Goal: Transaction & Acquisition: Purchase product/service

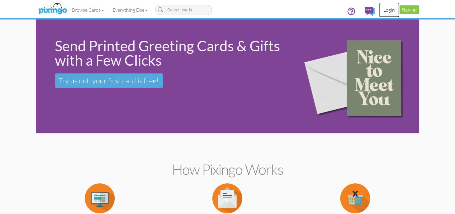
click at [400, 9] on link "Login" at bounding box center [389, 9] width 20 height 15
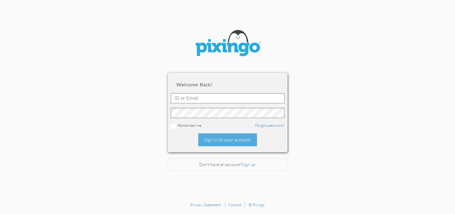
type input "fin.guide@rogerrucker.com"
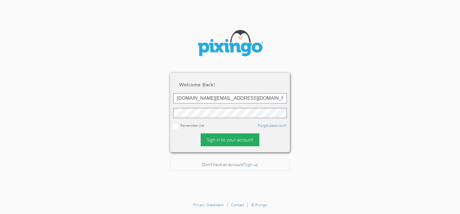
click at [241, 137] on div "Sign in to your account" at bounding box center [230, 139] width 59 height 13
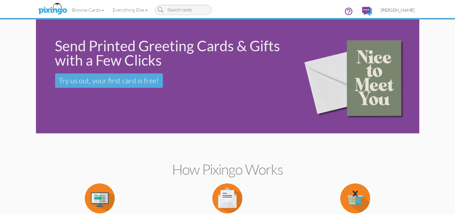
click at [415, 11] on span "[PERSON_NAME]" at bounding box center [398, 9] width 34 height 5
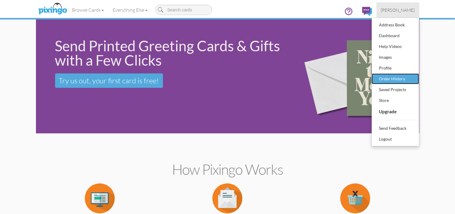
click at [413, 81] on div "Order History" at bounding box center [395, 78] width 35 height 9
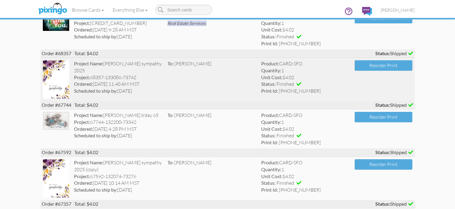
scroll to position [72, 0]
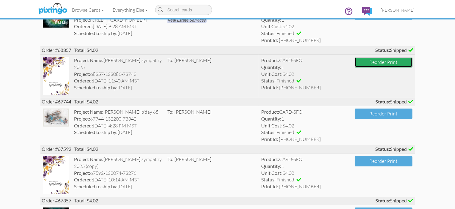
click at [405, 61] on button "Reorder Print" at bounding box center [384, 62] width 58 height 10
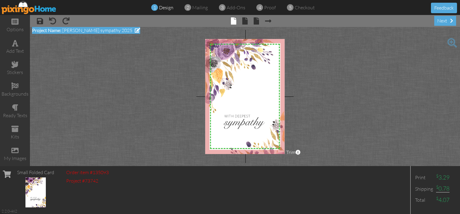
click at [117, 28] on span "[PERSON_NAME] sympathy 2025" at bounding box center [97, 30] width 70 height 6
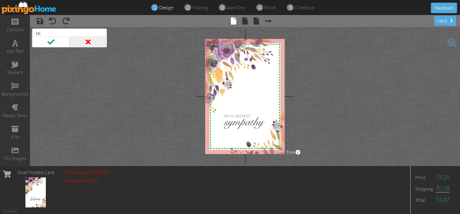
type input "M"
type input "[PERSON_NAME]"
click at [52, 43] on span at bounding box center [50, 42] width 37 height 11
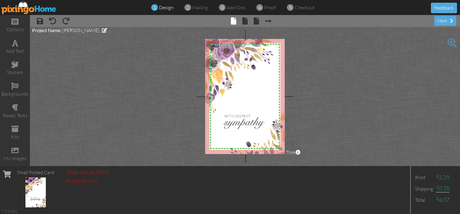
click at [167, 8] on span "design" at bounding box center [166, 7] width 14 height 6
click at [200, 8] on span "mailing" at bounding box center [200, 7] width 16 height 6
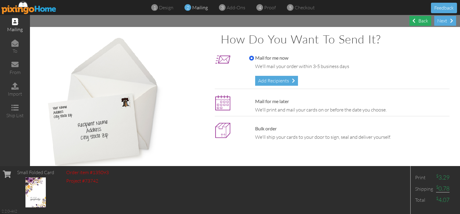
click at [424, 19] on div "Back" at bounding box center [420, 21] width 22 height 10
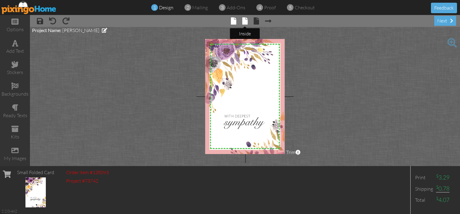
click at [245, 22] on span at bounding box center [244, 20] width 5 height 7
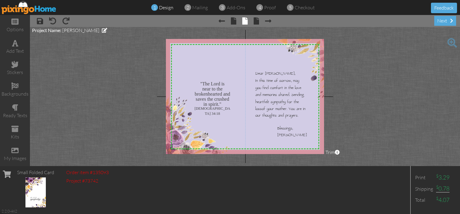
click at [279, 73] on div at bounding box center [245, 96] width 158 height 115
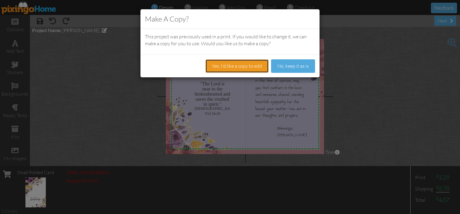
click at [249, 67] on button "Yes, I'd like a copy to edit" at bounding box center [236, 65] width 63 height 13
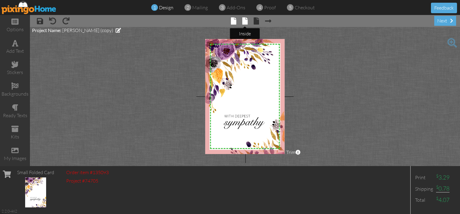
click at [245, 20] on span at bounding box center [244, 20] width 5 height 7
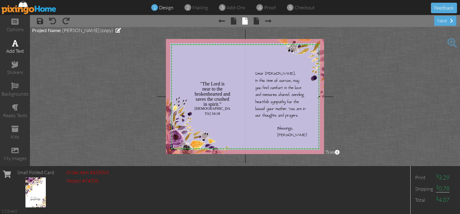
click at [16, 48] on div "add text" at bounding box center [15, 51] width 30 height 7
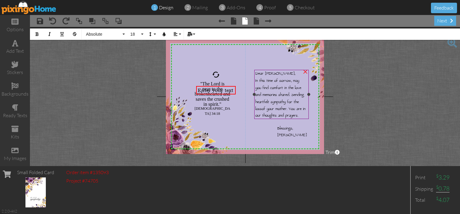
click at [260, 81] on span "In this time of sorrow, may" at bounding box center [278, 81] width 44 height 6
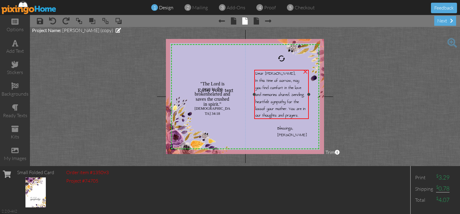
click at [280, 73] on div "Dear [PERSON_NAME]," at bounding box center [282, 74] width 52 height 6
click at [272, 76] on span "Dear [PERSON_NAME]," at bounding box center [276, 74] width 40 height 6
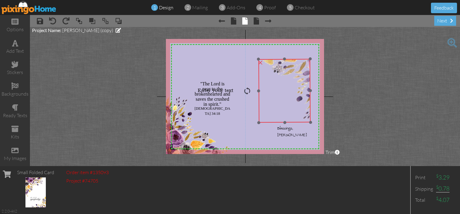
drag, startPoint x: 303, startPoint y: 86, endPoint x: 288, endPoint y: 107, distance: 25.0
click at [288, 107] on img at bounding box center [247, 103] width 128 height 88
click at [276, 87] on img at bounding box center [247, 103] width 128 height 88
click at [261, 64] on div "×" at bounding box center [260, 63] width 10 height 10
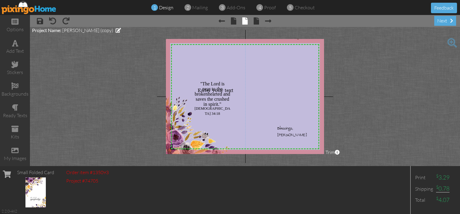
click at [21, 111] on div "ready texts" at bounding box center [15, 111] width 30 height 21
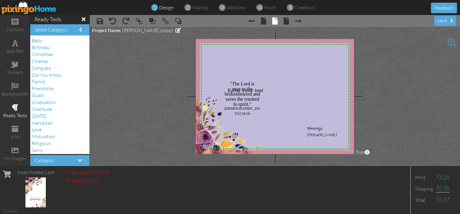
scroll to position [28, 0]
click at [47, 130] on span "Sympathy" at bounding box center [42, 129] width 21 height 6
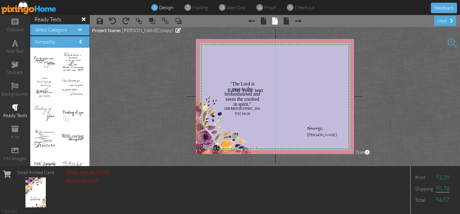
scroll to position [61, 0]
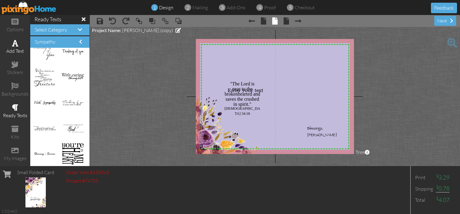
click at [16, 44] on span at bounding box center [15, 43] width 6 height 7
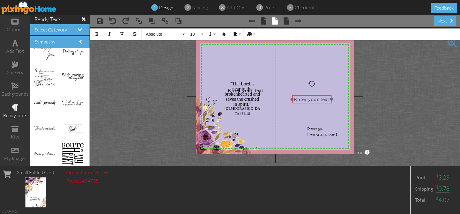
drag, startPoint x: 251, startPoint y: 93, endPoint x: 317, endPoint y: 102, distance: 66.5
click at [317, 102] on div "​ Enter your text ​" at bounding box center [312, 99] width 40 height 9
click at [313, 99] on span "Enter your text" at bounding box center [312, 99] width 36 height 6
drag, startPoint x: 291, startPoint y: 97, endPoint x: 292, endPoint y: 72, distance: 25.2
click at [292, 72] on div at bounding box center [312, 74] width 43 height 11
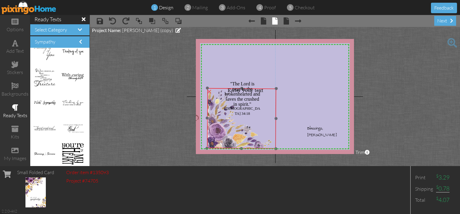
drag, startPoint x: 253, startPoint y: 124, endPoint x: 265, endPoint y: 117, distance: 13.9
click at [265, 117] on img at bounding box center [257, 114] width 101 height 69
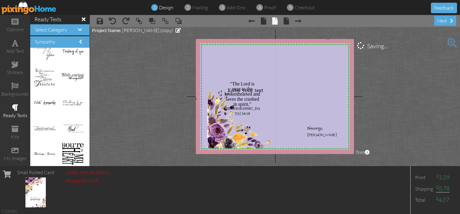
click at [14, 49] on div "add text" at bounding box center [15, 51] width 30 height 7
click at [79, 40] on span at bounding box center [80, 41] width 3 height 5
click at [82, 19] on span at bounding box center [84, 18] width 4 height 5
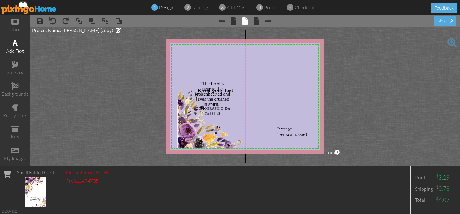
click at [12, 43] on div "add text" at bounding box center [15, 47] width 30 height 21
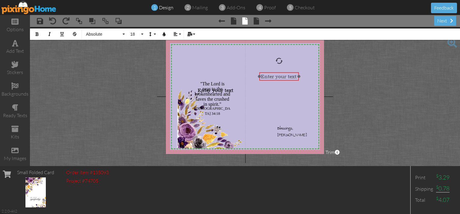
drag, startPoint x: 222, startPoint y: 94, endPoint x: 286, endPoint y: 80, distance: 65.0
click at [286, 80] on div "​ Enter your text ​" at bounding box center [279, 76] width 40 height 9
click at [295, 75] on span "Enter your text" at bounding box center [279, 76] width 36 height 6
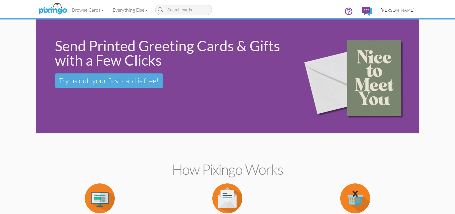
click at [415, 10] on span "[PERSON_NAME]" at bounding box center [398, 9] width 34 height 5
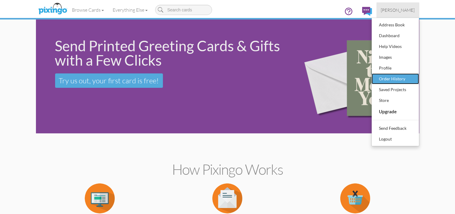
click at [413, 82] on div "Order History" at bounding box center [395, 78] width 35 height 9
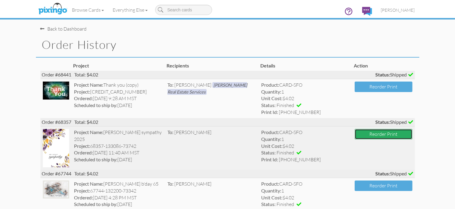
click at [412, 132] on button "Reorder Print" at bounding box center [384, 134] width 58 height 10
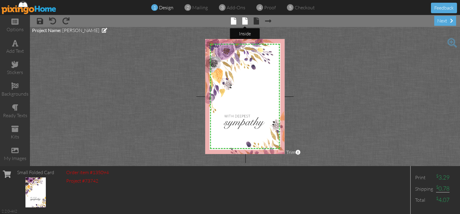
click at [246, 25] on tooltip "× inside" at bounding box center [244, 21] width 5 height 8
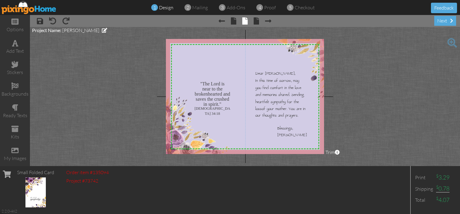
click at [269, 87] on div at bounding box center [245, 96] width 158 height 115
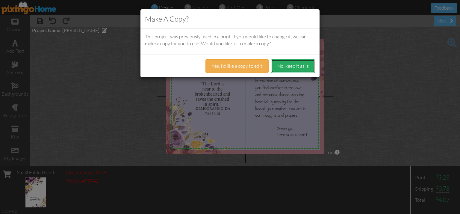
click at [291, 69] on button "No, keep it as is" at bounding box center [293, 65] width 44 height 13
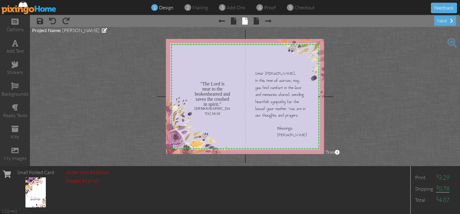
click at [268, 78] on div at bounding box center [245, 96] width 158 height 115
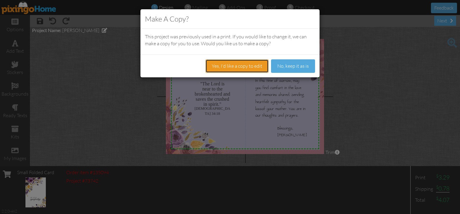
click at [255, 65] on button "Yes, I'd like a copy to edit" at bounding box center [236, 65] width 63 height 13
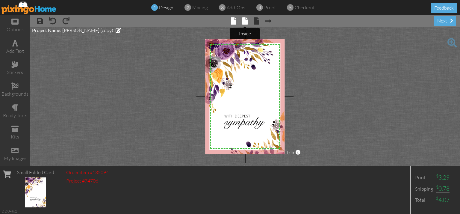
click at [246, 20] on span at bounding box center [244, 20] width 5 height 7
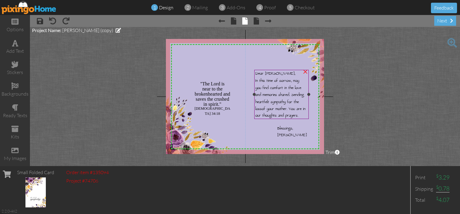
click at [291, 89] on span "you find comfort in the love" at bounding box center [279, 88] width 46 height 6
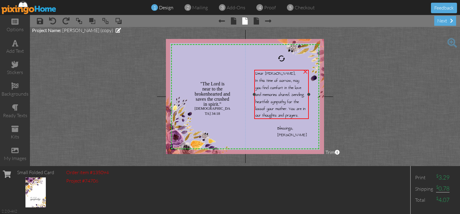
click at [283, 76] on div "Dear [PERSON_NAME]," at bounding box center [282, 74] width 52 height 6
click at [284, 75] on div "Dear [PERSON_NAME]," at bounding box center [282, 74] width 52 height 6
click at [13, 46] on span at bounding box center [15, 43] width 6 height 7
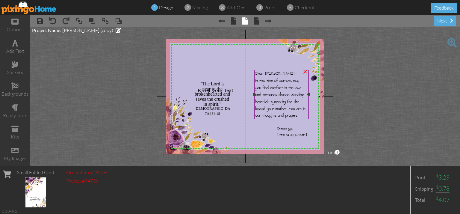
click at [287, 81] on span "In this time of sorrow, may" at bounding box center [278, 81] width 44 height 6
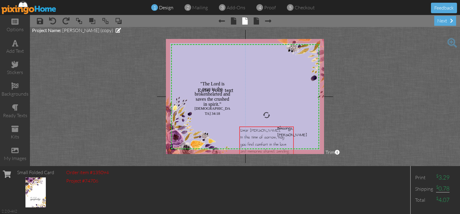
drag, startPoint x: 260, startPoint y: 154, endPoint x: 251, endPoint y: 199, distance: 45.5
click at [251, 166] on div "options add text stickers backgrounds ready texts kits my images × save × undo …" at bounding box center [230, 90] width 460 height 151
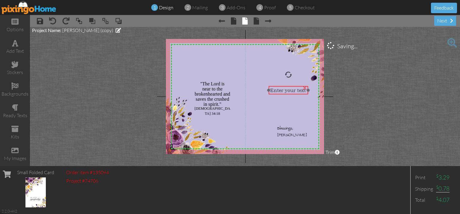
drag, startPoint x: 207, startPoint y: 93, endPoint x: 279, endPoint y: 93, distance: 72.5
click at [279, 93] on div "Enter your text" at bounding box center [289, 90] width 40 height 9
drag, startPoint x: 283, startPoint y: 86, endPoint x: 279, endPoint y: 69, distance: 17.2
click at [279, 69] on div at bounding box center [285, 73] width 43 height 11
click at [283, 74] on span "Enter your text" at bounding box center [284, 73] width 36 height 6
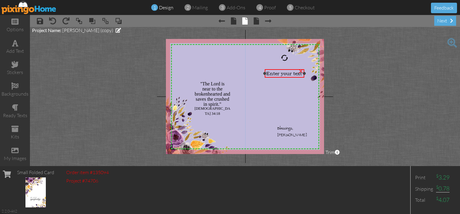
click at [283, 74] on span "Enter your text" at bounding box center [284, 73] width 36 height 6
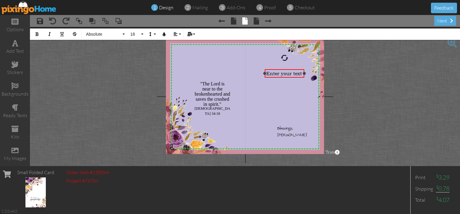
click at [301, 74] on span "Enter your text" at bounding box center [284, 73] width 36 height 6
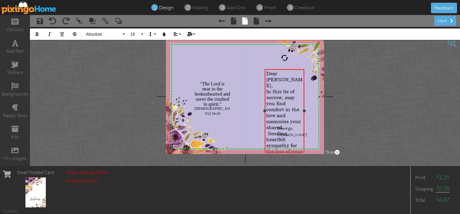
scroll to position [3, 0]
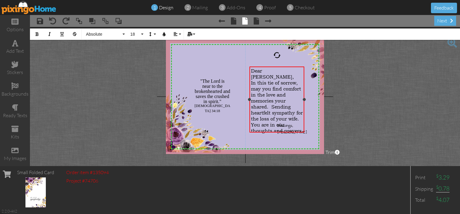
drag, startPoint x: 264, startPoint y: 111, endPoint x: 249, endPoint y: 111, distance: 15.3
click at [250, 111] on div "Dear [PERSON_NAME], In this tie of sorrow, may you find comfort in the love and…" at bounding box center [277, 100] width 55 height 66
click at [282, 80] on span "In this tie of sorrow, may you find comfort in the love and memories your share…" at bounding box center [277, 107] width 52 height 54
click at [273, 80] on span "In this tie of sorrow, may you find comfort in the love and memories your share…" at bounding box center [277, 107] width 52 height 54
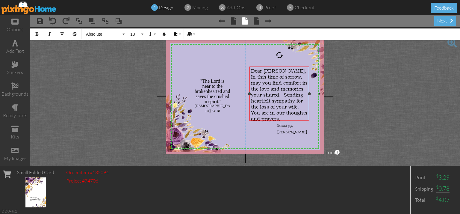
drag, startPoint x: 304, startPoint y: 100, endPoint x: 309, endPoint y: 102, distance: 5.6
click at [309, 102] on div "Dear [PERSON_NAME], In this time of sorrow, may you find comfort in the love an…" at bounding box center [280, 94] width 60 height 55
click at [262, 94] on span "In this time of sorrow, may you find comfort in the love and memories your shar…" at bounding box center [279, 98] width 56 height 48
click at [282, 96] on span "In this time of sorrow, may you find comfort in the love and memories you share…" at bounding box center [279, 98] width 56 height 48
click at [304, 72] on div "Dear [PERSON_NAME]," at bounding box center [279, 71] width 57 height 6
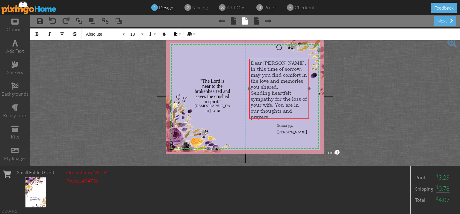
drag, startPoint x: 309, startPoint y: 80, endPoint x: 309, endPoint y: 72, distance: 7.8
click at [309, 72] on div "Dear [PERSON_NAME], ​ ​ In this time of sorrow, may you find comfort in the lov…" at bounding box center [279, 90] width 60 height 63
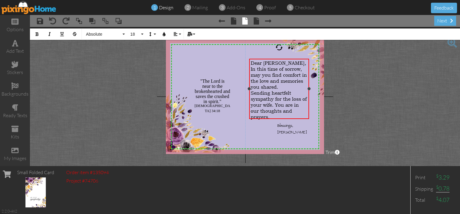
click at [254, 68] on span "In this time of sorrow, may you find comfort in the love and memories you share…" at bounding box center [279, 78] width 56 height 24
click at [252, 92] on span "Sending heartfelt sympathy for the loss of your wife. You are in our thoughts a…" at bounding box center [279, 105] width 56 height 30
click at [258, 22] on span at bounding box center [256, 20] width 5 height 7
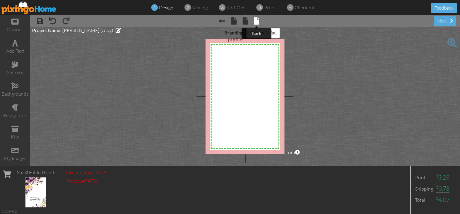
scroll to position [0, 0]
select select "object:1108"
click at [203, 8] on span "mailing" at bounding box center [200, 7] width 16 height 6
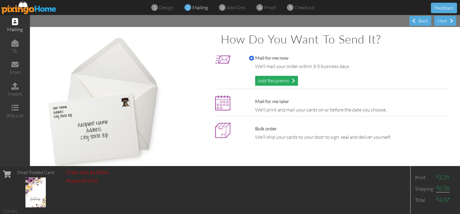
click at [282, 79] on div "Add Recipients" at bounding box center [276, 81] width 43 height 10
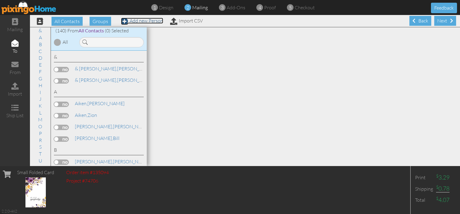
click at [145, 19] on link "Add new Person" at bounding box center [142, 21] width 42 height 6
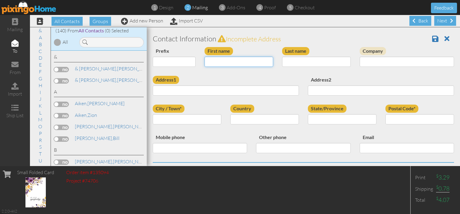
click at [242, 61] on input "First name" at bounding box center [239, 62] width 69 height 10
type input "Mark"
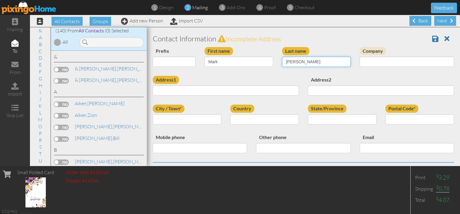
type input "[PERSON_NAME]"
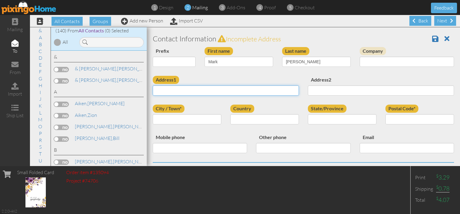
click at [166, 94] on input "Address1" at bounding box center [226, 90] width 146 height 10
type input "[STREET_ADDRESS]"
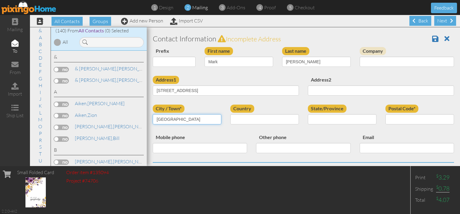
type input "[GEOGRAPHIC_DATA]"
click at [230, 114] on select "[GEOGRAPHIC_DATA] -------------- [GEOGRAPHIC_DATA] [GEOGRAPHIC_DATA] [GEOGRAPHI…" at bounding box center [264, 119] width 69 height 10
select select "object:1647"
click option "[GEOGRAPHIC_DATA]" at bounding box center [0, 0] width 0 height 0
click at [308, 114] on select "AA (Military) AE (Military) [US_STATE] [US_STATE] [US_STATE] AP (Military) [US_…" at bounding box center [342, 119] width 69 height 10
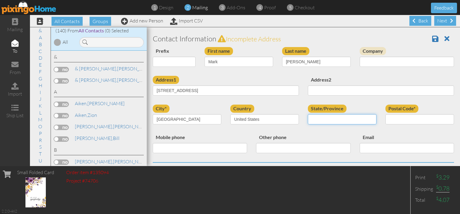
select select "object:1935"
click option "[US_STATE]" at bounding box center [0, 0] width 0 height 0
click at [396, 118] on input "Postal Code*" at bounding box center [420, 119] width 69 height 10
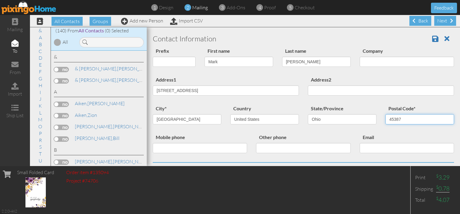
type input "45387"
click at [241, 148] on input "Mobile phone" at bounding box center [200, 148] width 94 height 10
type input "[PHONE_NUMBER]"
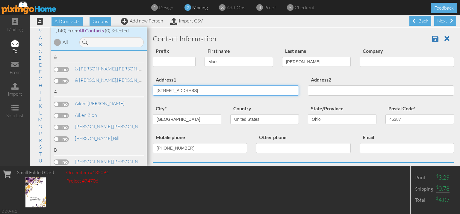
click at [188, 92] on input "[STREET_ADDRESS]" at bounding box center [226, 90] width 146 height 10
type input "[STREET_ADDRESS]"
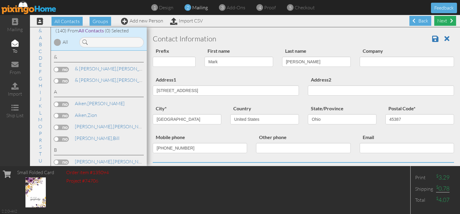
click at [444, 18] on div "Next" at bounding box center [445, 21] width 22 height 10
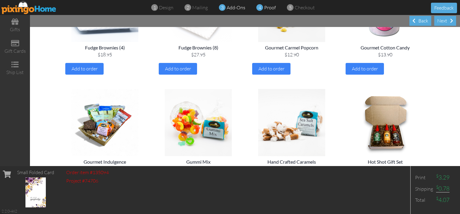
scroll to position [339, 0]
click at [443, 20] on div "Next" at bounding box center [445, 21] width 22 height 10
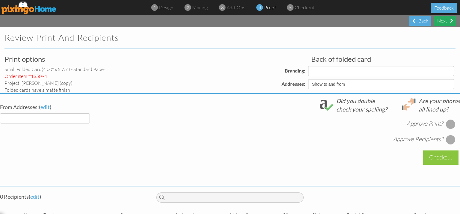
select select "object:2070"
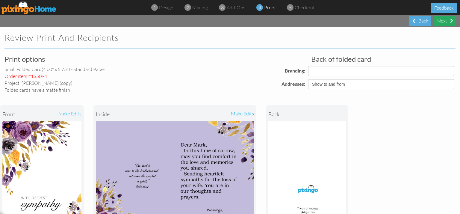
select select "object:2081"
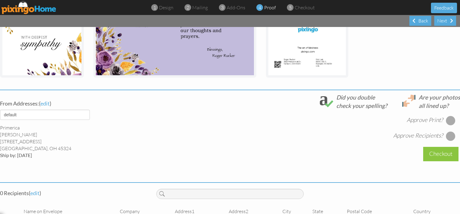
scroll to position [180, 0]
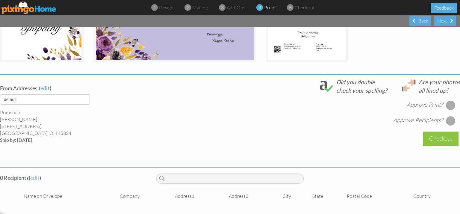
click at [36, 174] on span "edit" at bounding box center [34, 177] width 9 height 7
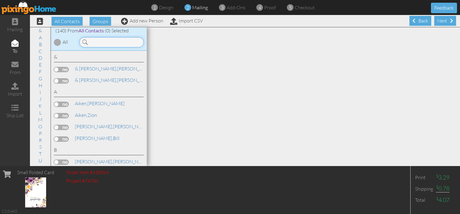
click at [94, 39] on input at bounding box center [111, 42] width 64 height 10
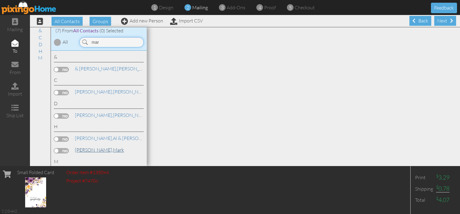
type input "mar"
click at [85, 149] on span "[PERSON_NAME]," at bounding box center [94, 150] width 38 height 6
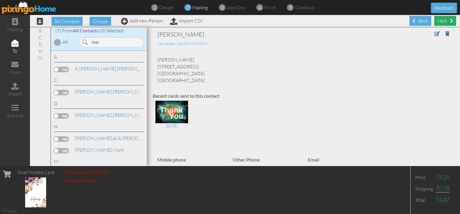
click at [446, 21] on div "Next" at bounding box center [445, 21] width 22 height 10
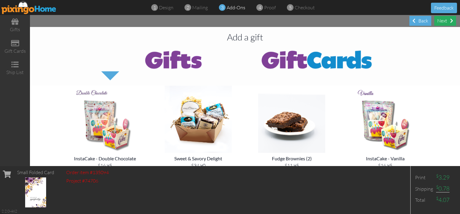
click at [446, 22] on div "Next" at bounding box center [445, 21] width 22 height 10
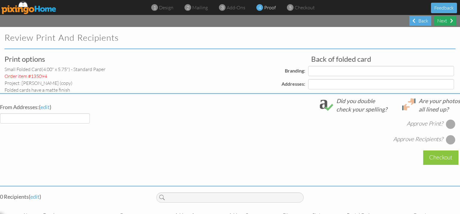
select select "object:2611"
select select "object:2615"
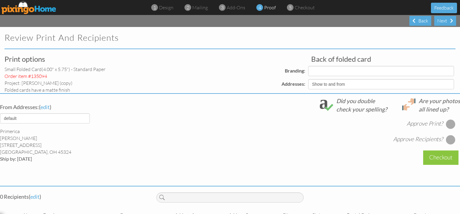
select select "object:2617"
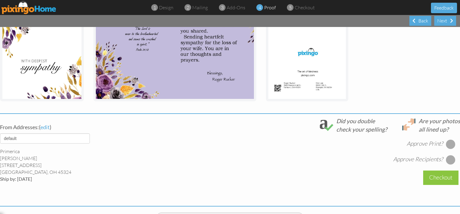
scroll to position [180, 0]
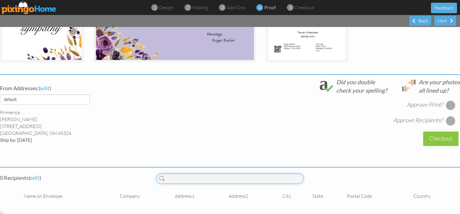
click at [191, 174] on input at bounding box center [229, 178] width 147 height 10
type input "[PERSON_NAME]"
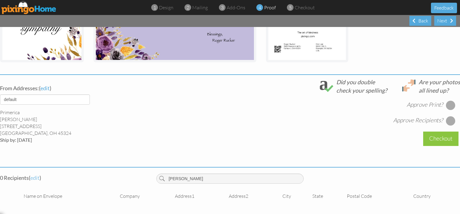
click at [35, 174] on span "edit" at bounding box center [34, 177] width 9 height 7
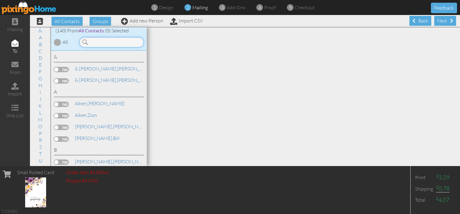
click at [111, 44] on input at bounding box center [111, 42] width 64 height 10
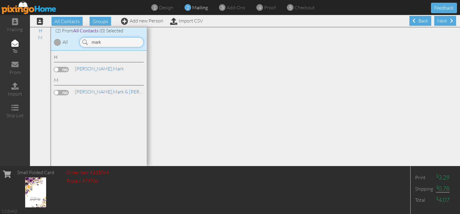
type input "mark"
click at [59, 68] on label at bounding box center [61, 69] width 15 height 5
click at [0, 0] on input "checkbox" at bounding box center [0, 0] width 0 height 0
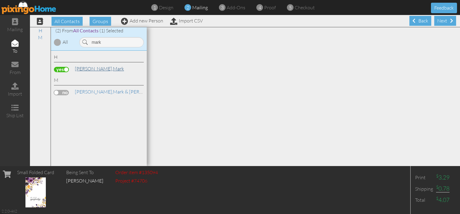
click at [93, 67] on link "[PERSON_NAME]" at bounding box center [99, 68] width 50 height 7
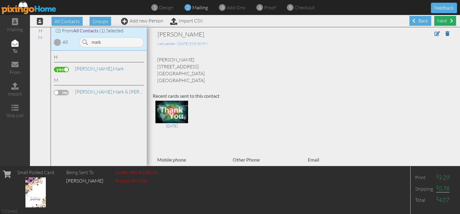
click at [445, 19] on div "Next" at bounding box center [445, 21] width 22 height 10
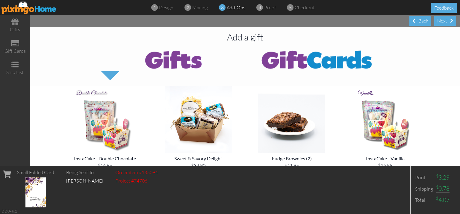
click at [445, 19] on div "Next" at bounding box center [445, 21] width 22 height 10
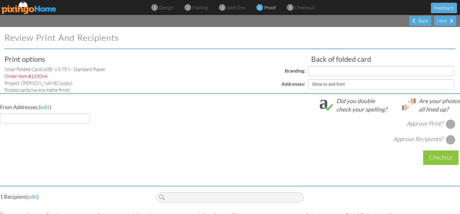
select select "object:3146"
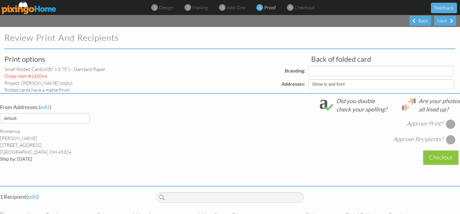
select select "object:3148"
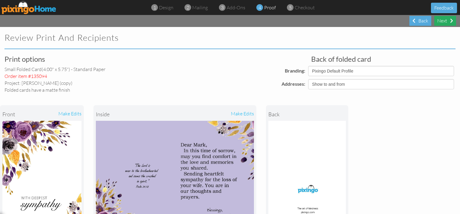
click at [438, 23] on div "Next" at bounding box center [445, 21] width 22 height 10
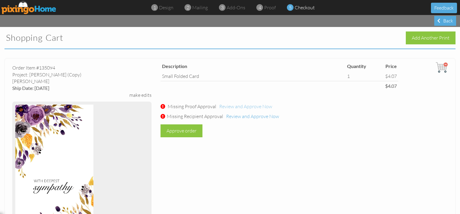
click at [257, 107] on span "Review and Approve Now" at bounding box center [245, 106] width 53 height 6
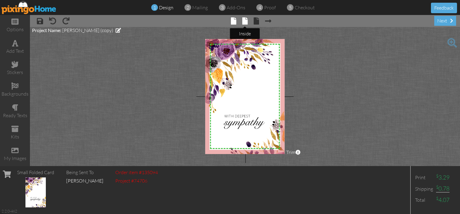
click at [245, 23] on span at bounding box center [244, 20] width 5 height 7
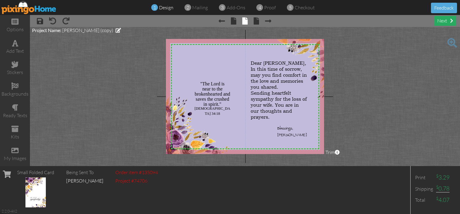
click at [451, 22] on span at bounding box center [451, 20] width 3 height 5
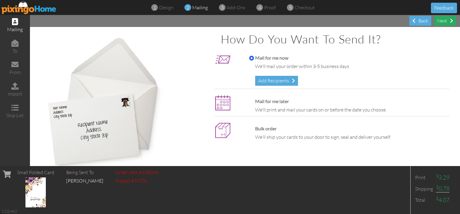
click at [442, 22] on div "Next" at bounding box center [445, 21] width 22 height 10
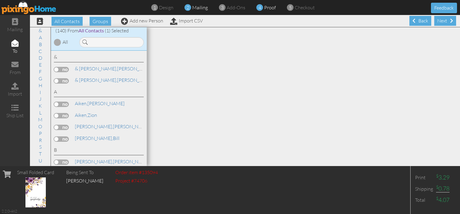
click at [268, 5] on span "proof" at bounding box center [270, 7] width 12 height 6
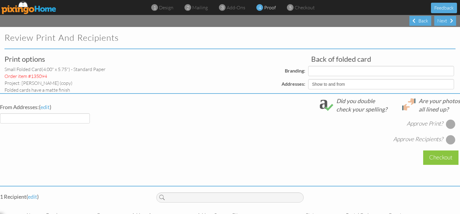
select select "object:3668"
select select "object:3669"
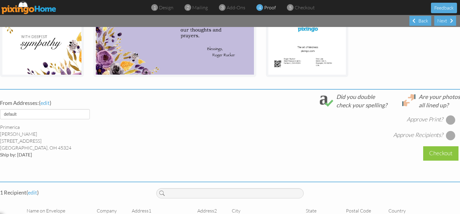
scroll to position [193, 0]
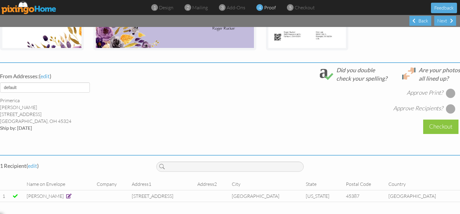
click at [446, 88] on div at bounding box center [451, 93] width 10 height 10
click at [446, 104] on div at bounding box center [451, 109] width 10 height 10
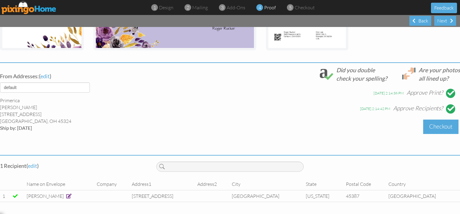
click at [437, 121] on div "Checkout" at bounding box center [440, 127] width 35 height 14
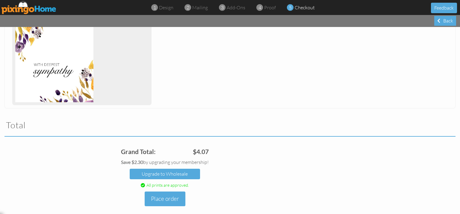
scroll to position [139, 0]
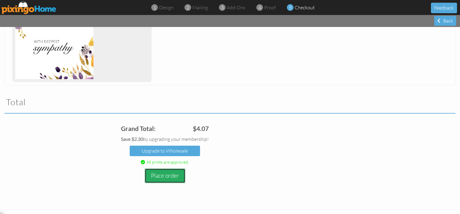
click at [160, 176] on button "Place order" at bounding box center [165, 175] width 41 height 15
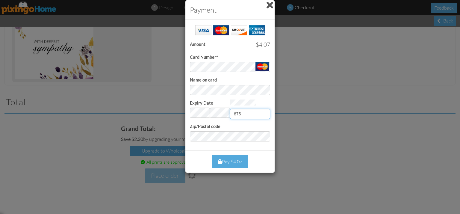
type input "875"
click at [231, 161] on div "Pay $4.07" at bounding box center [230, 161] width 37 height 13
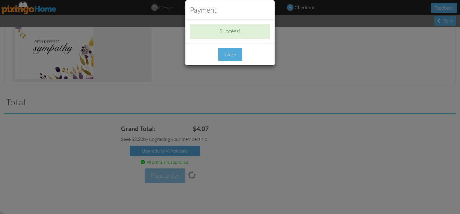
click at [231, 55] on div "Close" at bounding box center [230, 54] width 24 height 13
